Goal: Information Seeking & Learning: Learn about a topic

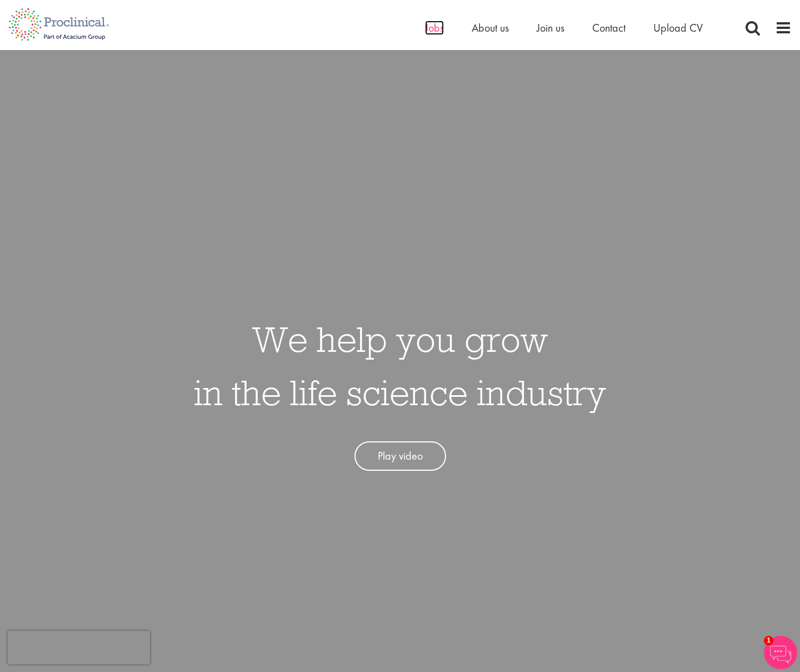
click at [430, 31] on span "Jobs" at bounding box center [434, 28] width 19 height 14
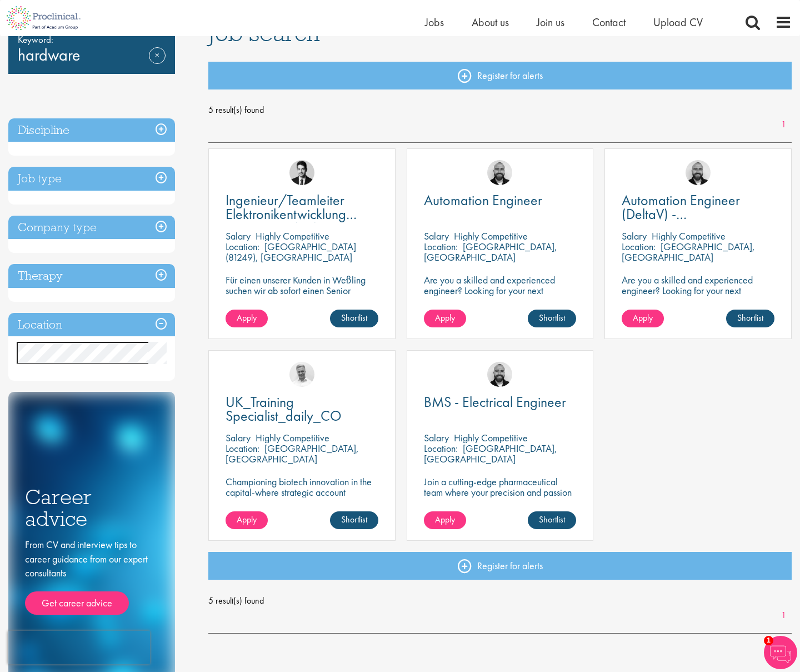
scroll to position [48, 0]
